Goal: Navigation & Orientation: Find specific page/section

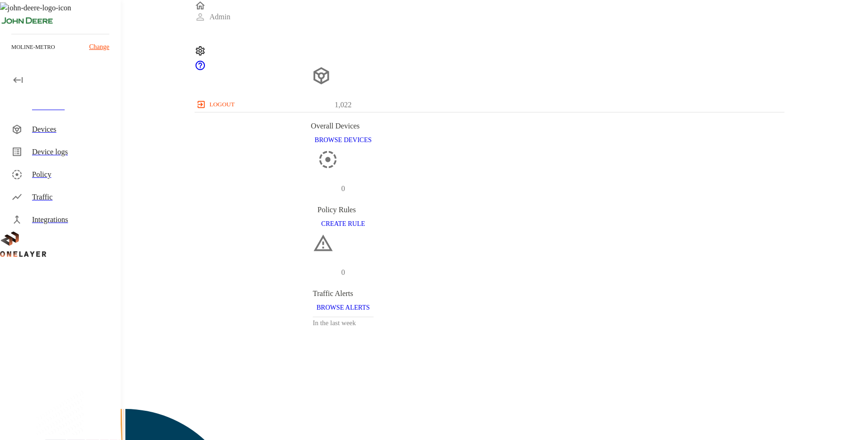
click at [104, 45] on p "Change" at bounding box center [99, 47] width 20 height 10
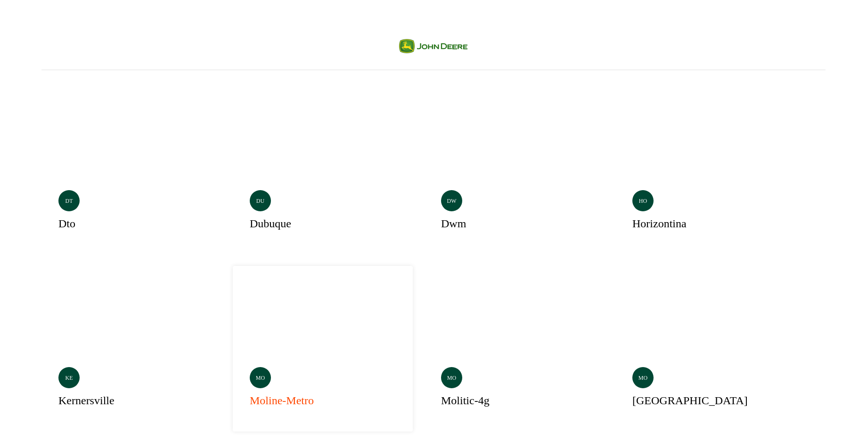
click at [233, 276] on div "Selected mo moline-metro" at bounding box center [323, 349] width 180 height 166
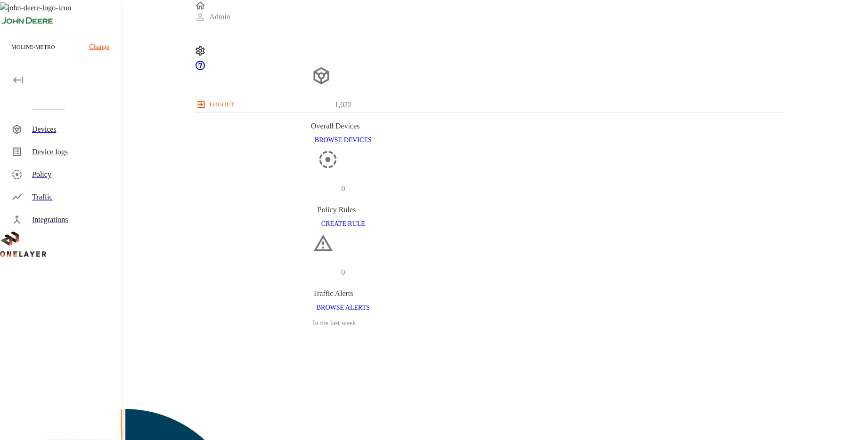
click at [96, 45] on p "Change" at bounding box center [99, 47] width 20 height 10
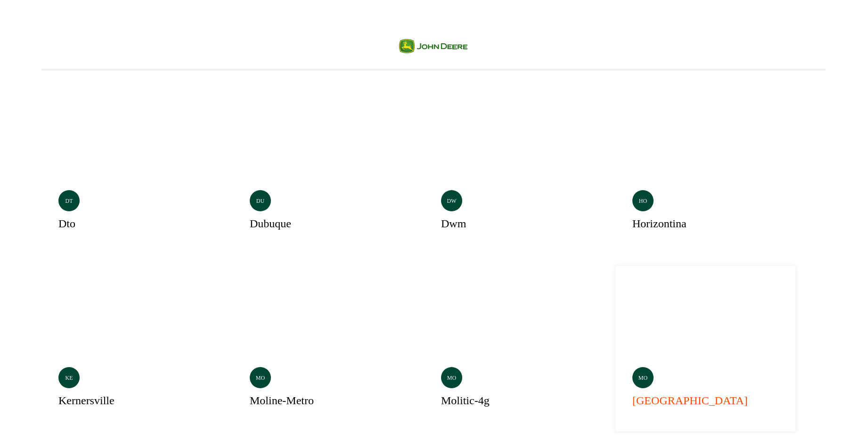
click at [632, 367] on div "mo" at bounding box center [642, 377] width 21 height 21
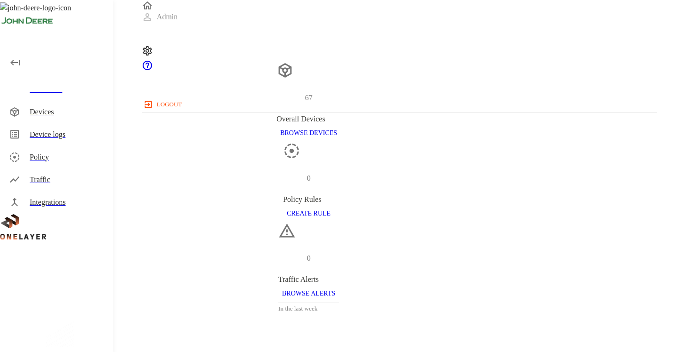
click at [52, 244] on icon at bounding box center [60, 296] width 120 height 104
drag, startPoint x: 87, startPoint y: 52, endPoint x: 30, endPoint y: 57, distance: 57.2
click at [83, 54] on ul "Dashboard Devices Device logs Policy Traffic Integrations" at bounding box center [56, 130] width 113 height 167
click at [16, 61] on icon "button" at bounding box center [14, 62] width 11 height 11
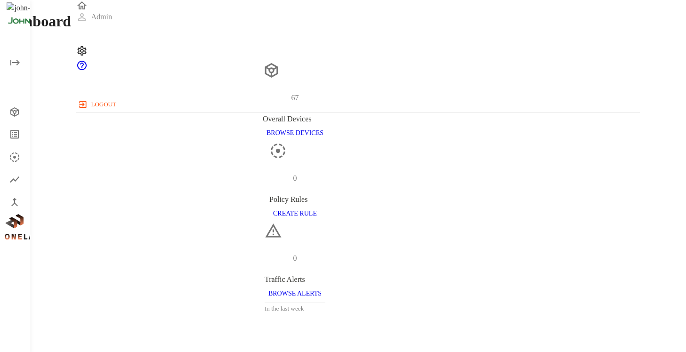
click at [16, 60] on icon "open drawer" at bounding box center [14, 62] width 11 height 11
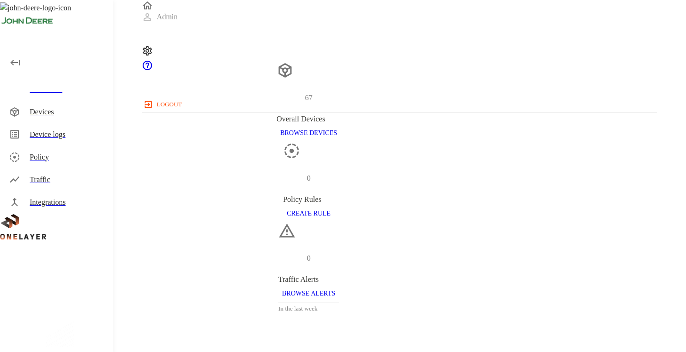
click at [66, 50] on ul "Dashboard Devices Device logs Policy Traffic Integrations" at bounding box center [56, 130] width 113 height 167
